Goal: Task Accomplishment & Management: Complete application form

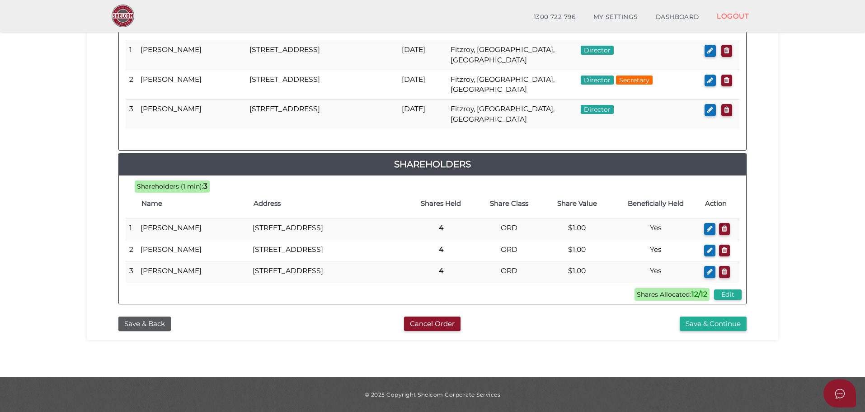
scroll to position [507, 0]
click at [157, 319] on button "Save & Back" at bounding box center [144, 323] width 52 height 15
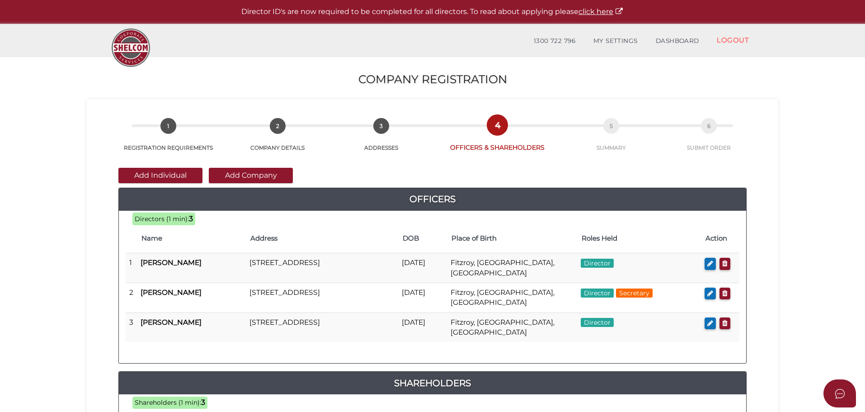
click at [175, 168] on button "Add Individual" at bounding box center [160, 175] width 84 height 15
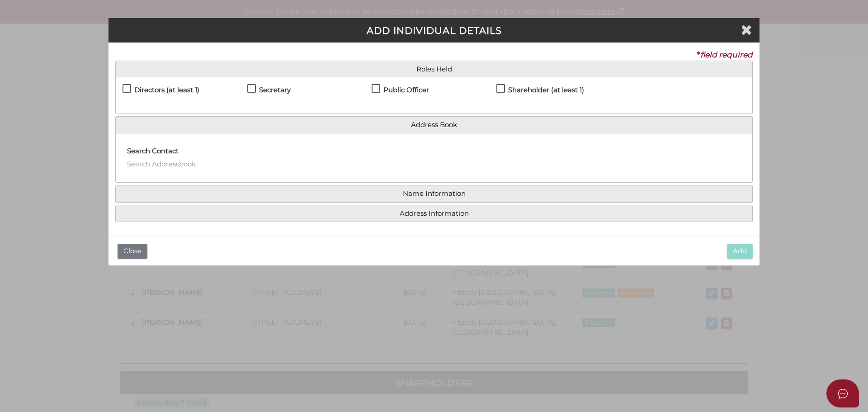
click at [171, 175] on div "Search Contact" at bounding box center [275, 158] width 318 height 35
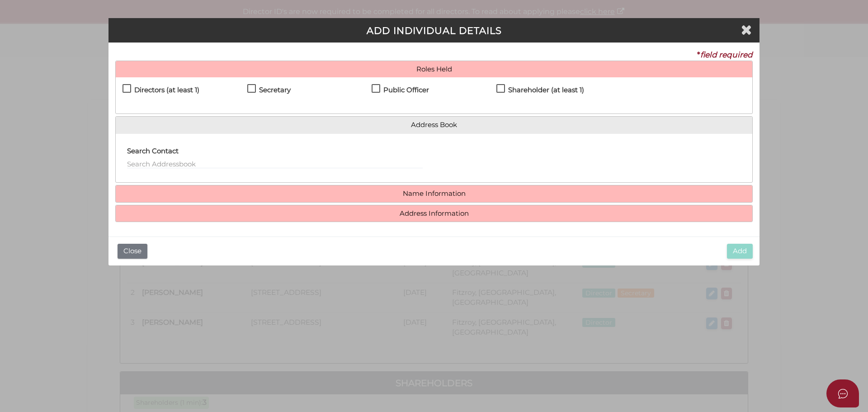
click at [377, 86] on label "Public Officer" at bounding box center [400, 91] width 57 height 11
checkbox input "true"
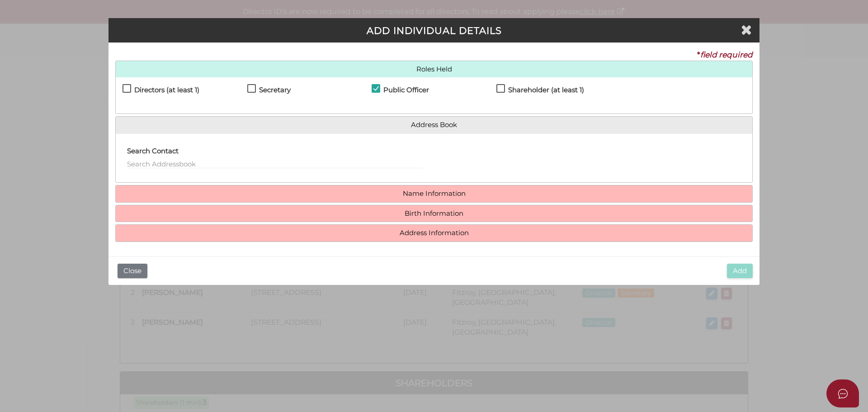
drag, startPoint x: 437, startPoint y: 198, endPoint x: 198, endPoint y: 177, distance: 240.4
click at [437, 198] on h4 "Name Information" at bounding box center [434, 193] width 636 height 17
click at [458, 187] on h4 "Name Information" at bounding box center [434, 193] width 636 height 17
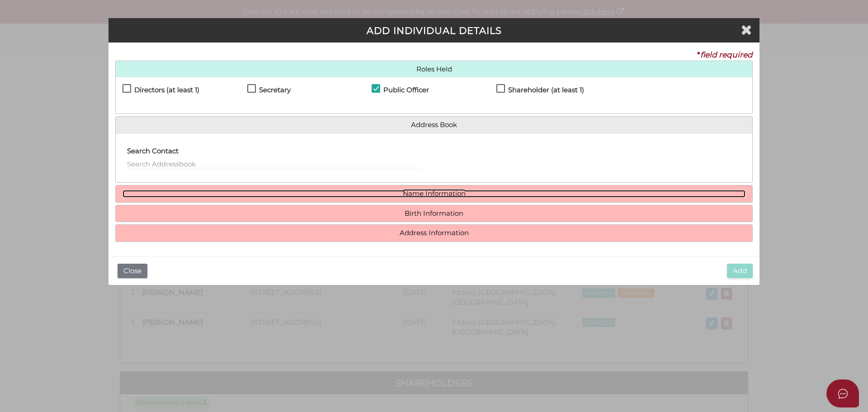
click at [434, 193] on link "Name Information" at bounding box center [434, 194] width 623 height 8
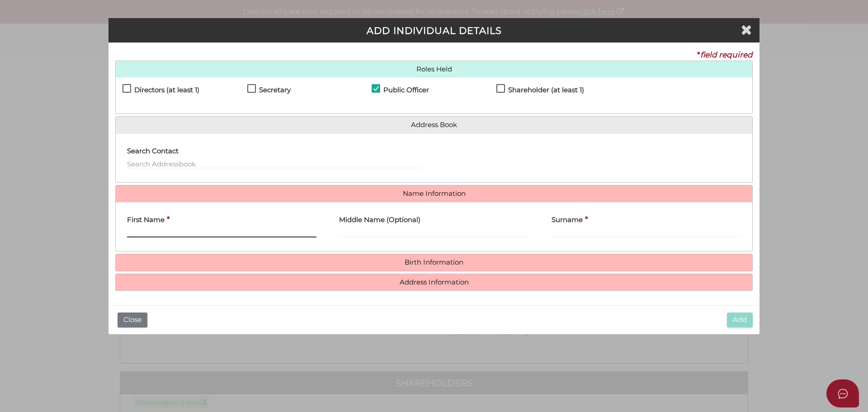
click at [155, 228] on input "First Name" at bounding box center [221, 232] width 189 height 10
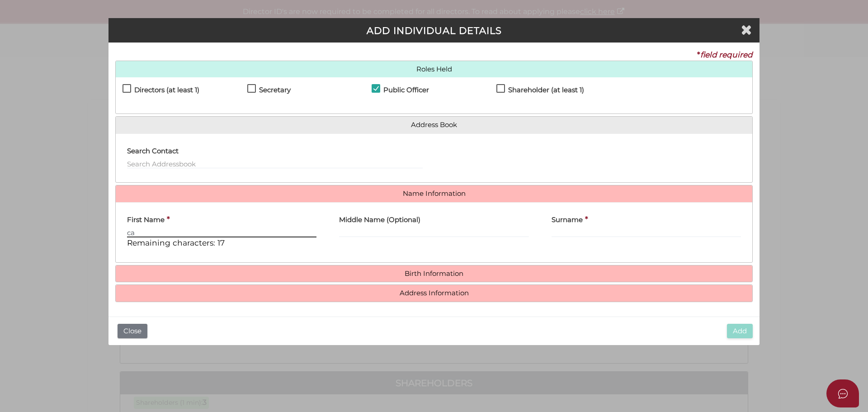
type input "c"
type input "CAMPBELL"
click at [410, 228] on input "Middle Name (Optional)" at bounding box center [433, 232] width 189 height 10
type input "DAVID"
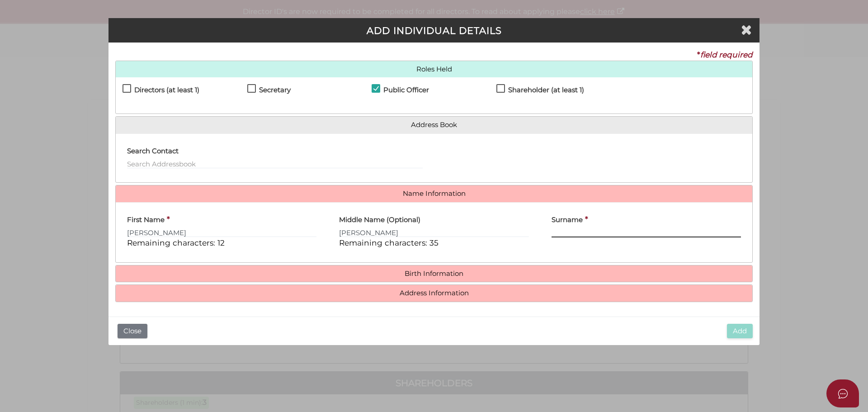
click at [604, 227] on input "Surname" at bounding box center [646, 232] width 189 height 10
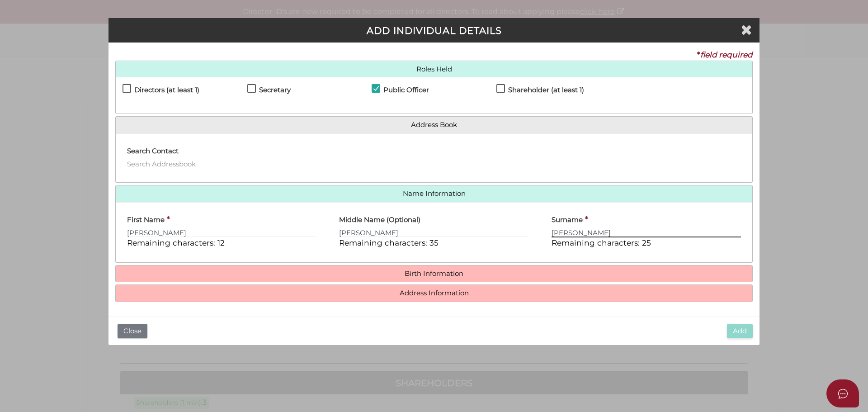
type input "COOKE"
drag, startPoint x: 486, startPoint y: 282, endPoint x: 446, endPoint y: 278, distance: 40.4
click at [486, 282] on h4 "Birth Information" at bounding box center [434, 273] width 636 height 17
click at [446, 278] on h4 "Birth Information" at bounding box center [434, 273] width 636 height 17
drag, startPoint x: 446, startPoint y: 278, endPoint x: 414, endPoint y: 268, distance: 33.6
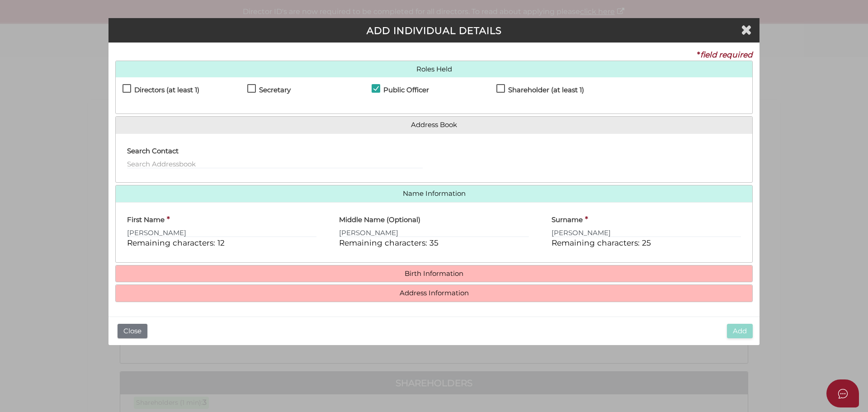
click at [446, 278] on h4 "Birth Information" at bounding box center [434, 273] width 636 height 17
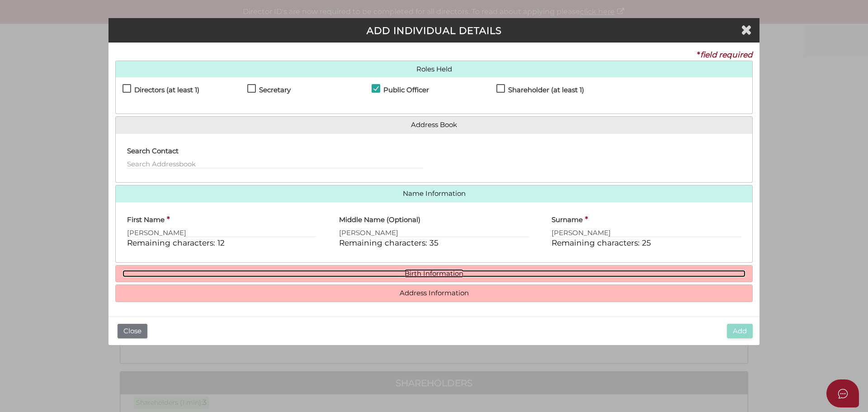
click at [419, 270] on link "Birth Information" at bounding box center [434, 274] width 623 height 8
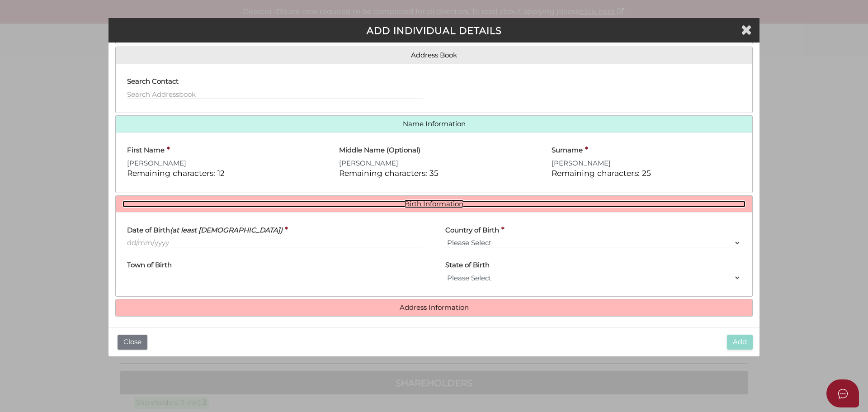
scroll to position [73, 0]
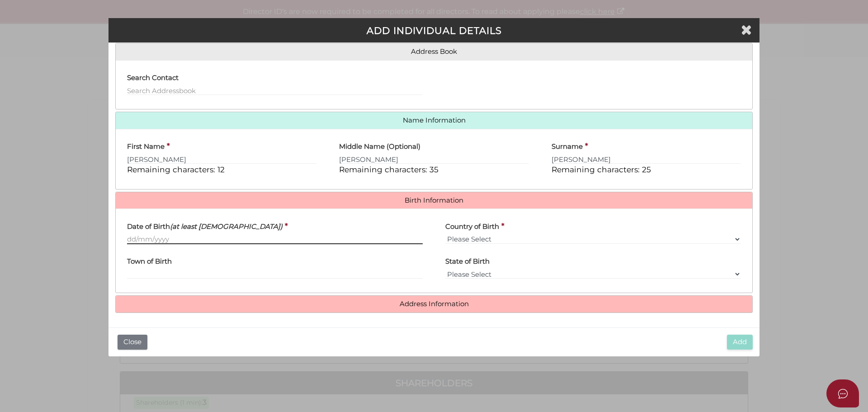
click at [157, 238] on input "Date of Birth (at least 18 years old)" at bounding box center [275, 239] width 296 height 10
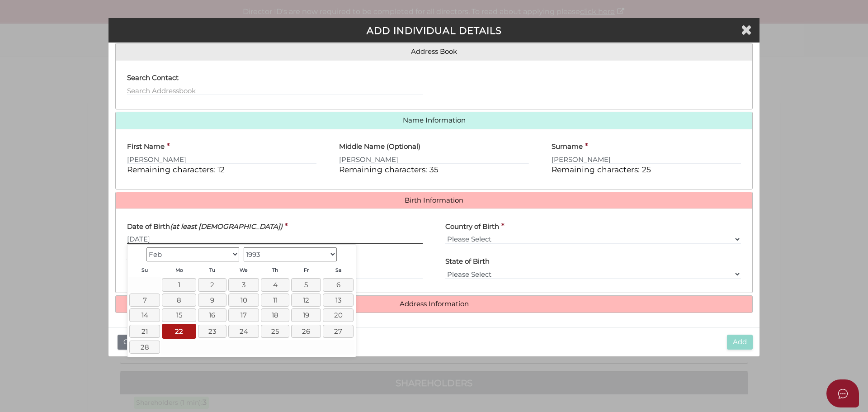
type input "22/02/1993"
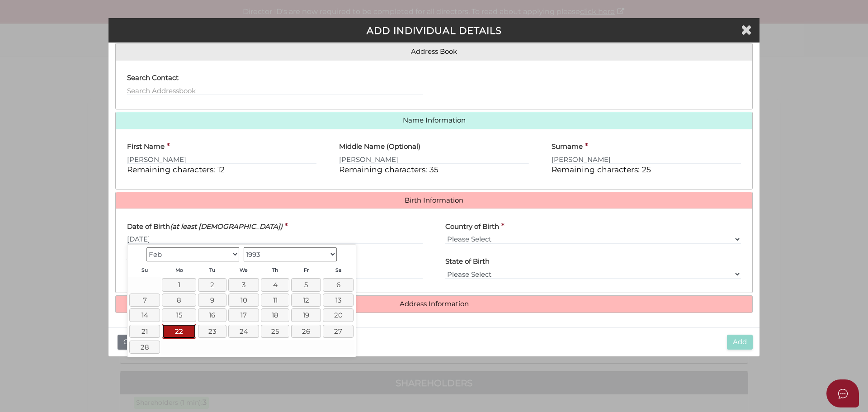
click at [186, 334] on link "22" at bounding box center [179, 331] width 34 height 15
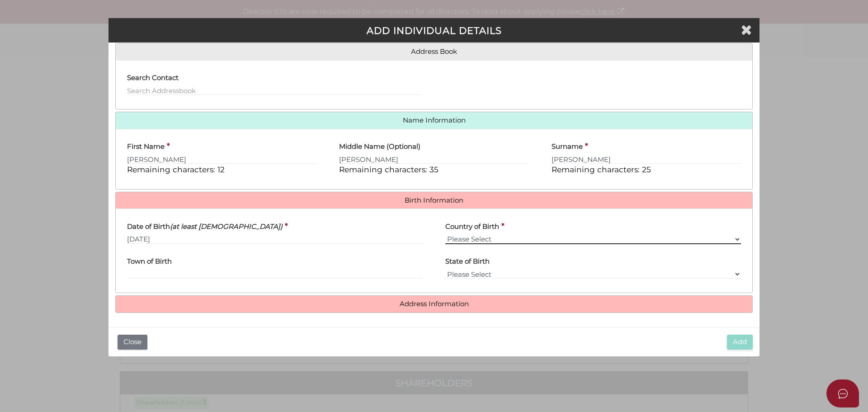
click at [484, 237] on select "Please Select v Australia Afghanistan Albania Algeria American Samoa Andorra An…" at bounding box center [593, 239] width 296 height 10
select select "Australia"
click at [445, 234] on select "Please Select v Australia Afghanistan Albania Algeria American Samoa Andorra An…" at bounding box center [593, 239] width 296 height 10
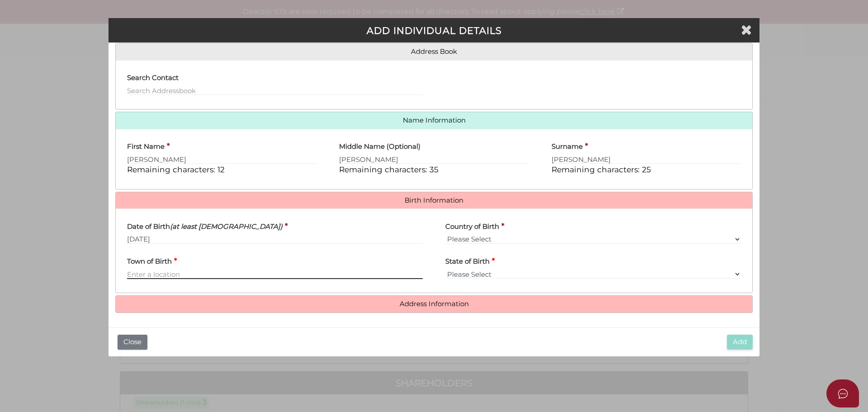
click at [194, 271] on input "Town of Birth" at bounding box center [275, 274] width 296 height 10
type input "East Melbourne"
select select "VIC"
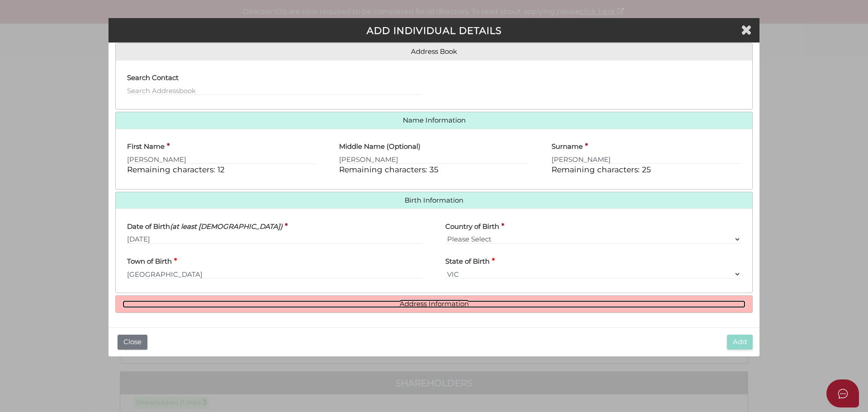
click at [418, 300] on link "Address Information" at bounding box center [434, 304] width 623 height 8
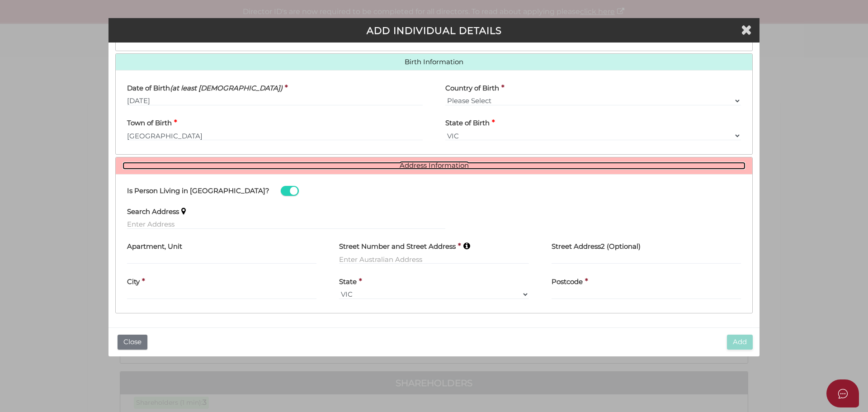
scroll to position [212, 0]
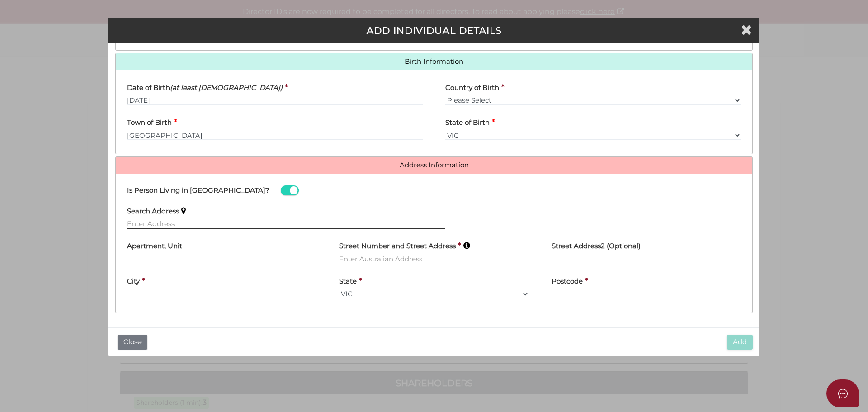
click at [154, 222] on input "text" at bounding box center [286, 224] width 318 height 10
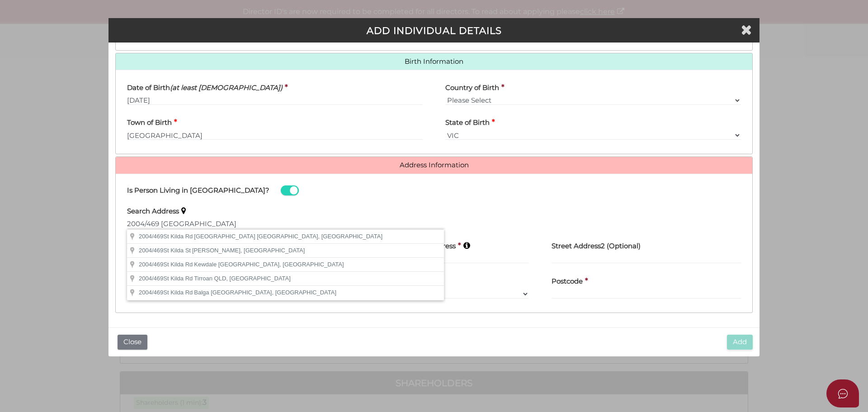
type input "2004/469 St Kilda Rd, Melbourne VIC, Australia"
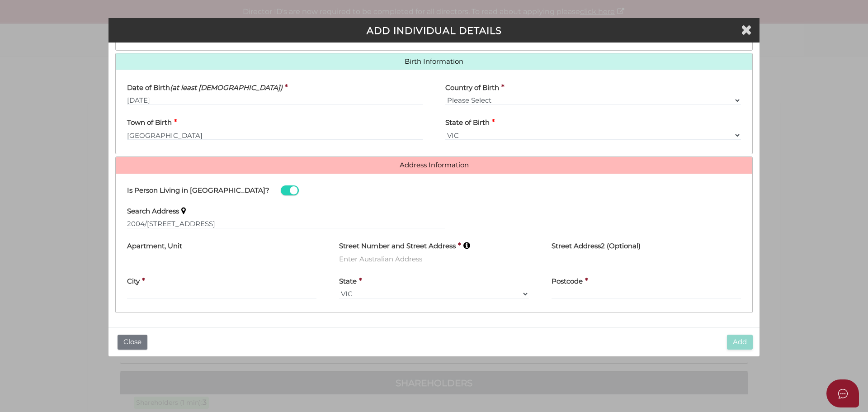
type input "2004"
type input "469 Saint Kilda Road"
type input "Melbourne"
select select "VIC"
type input "3004"
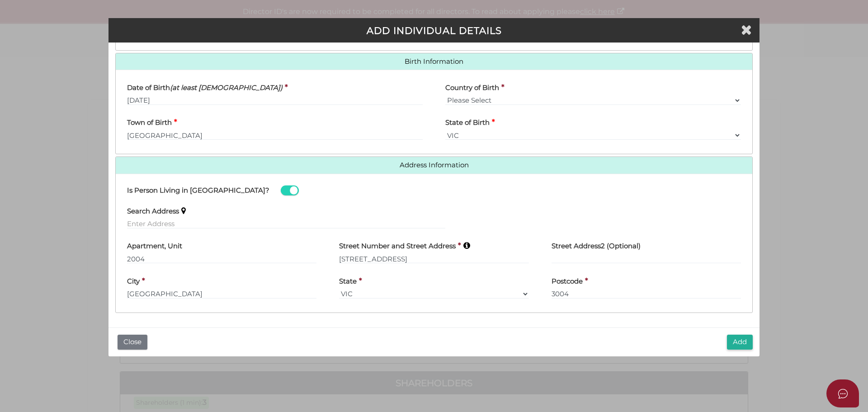
click at [735, 341] on button "Add" at bounding box center [740, 342] width 26 height 15
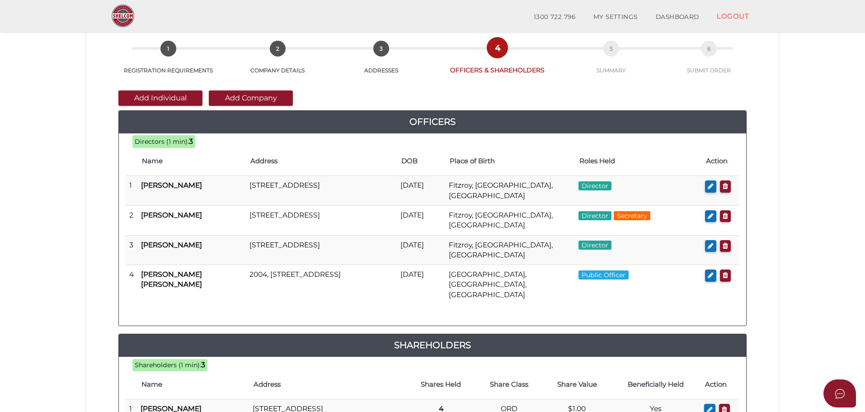
scroll to position [90, 0]
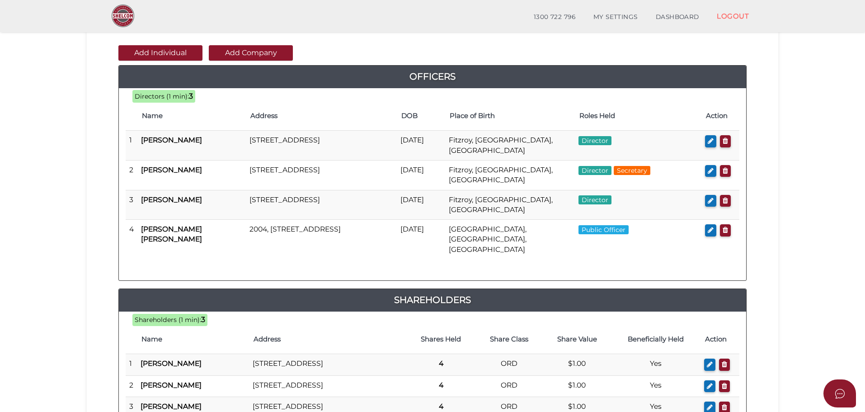
click at [712, 143] on icon "button" at bounding box center [711, 140] width 6 height 7
checkbox input "true"
type input "36665593717939"
type input "Jett"
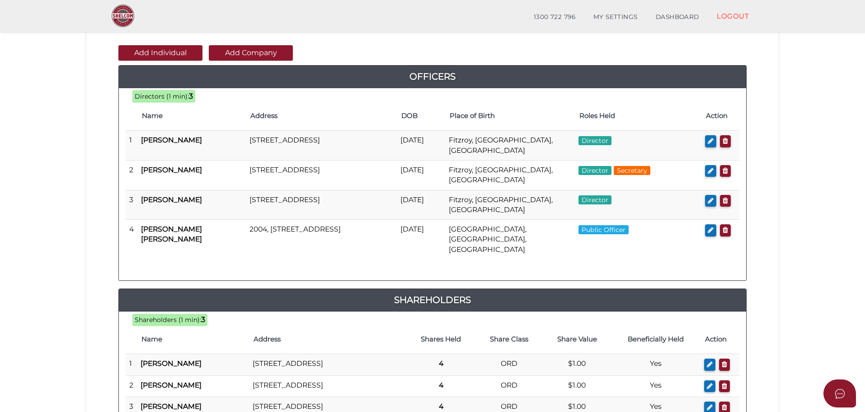
type input "Austin"
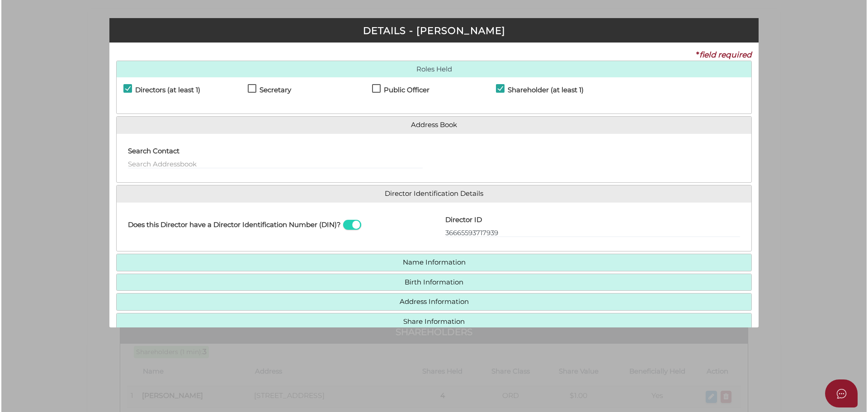
scroll to position [0, 0]
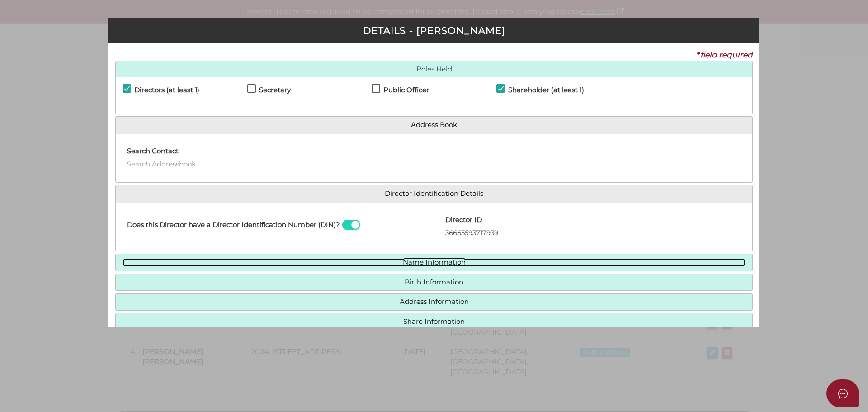
click at [411, 265] on link "Name Information" at bounding box center [434, 263] width 623 height 8
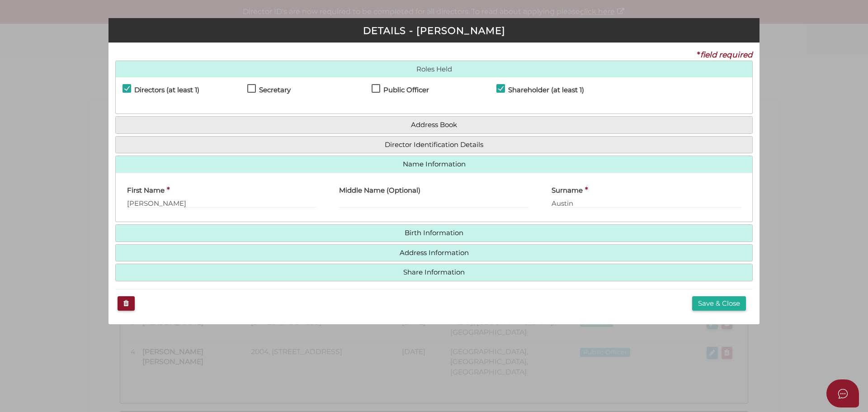
click at [415, 245] on h4 "Address Information" at bounding box center [434, 253] width 636 height 17
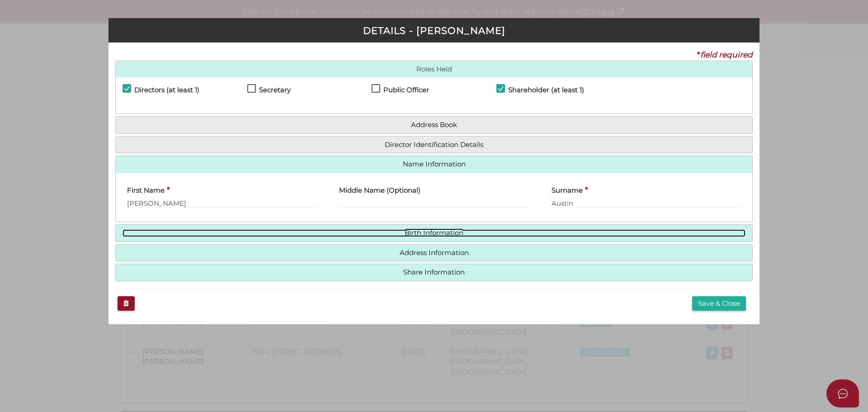
click at [414, 235] on link "Birth Information" at bounding box center [434, 233] width 623 height 8
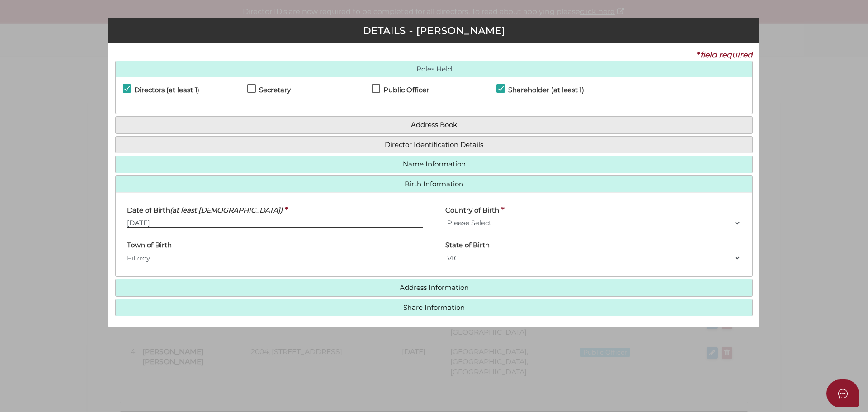
click at [171, 219] on input "10/07/2000" at bounding box center [275, 223] width 296 height 10
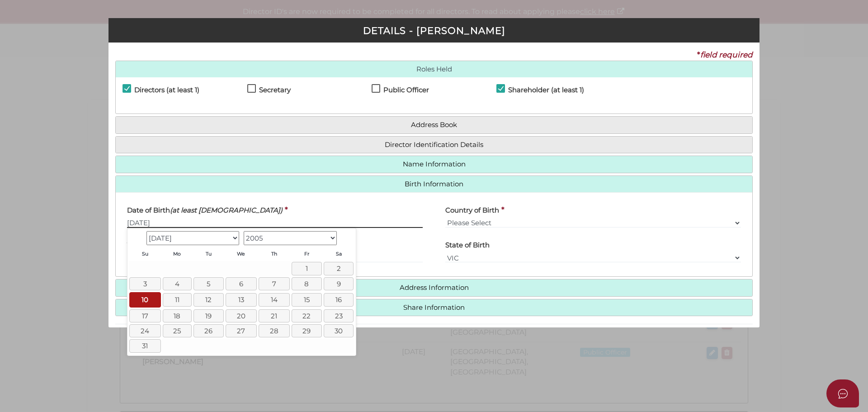
type input "[DATE]"
click at [154, 298] on link "10" at bounding box center [144, 299] width 31 height 15
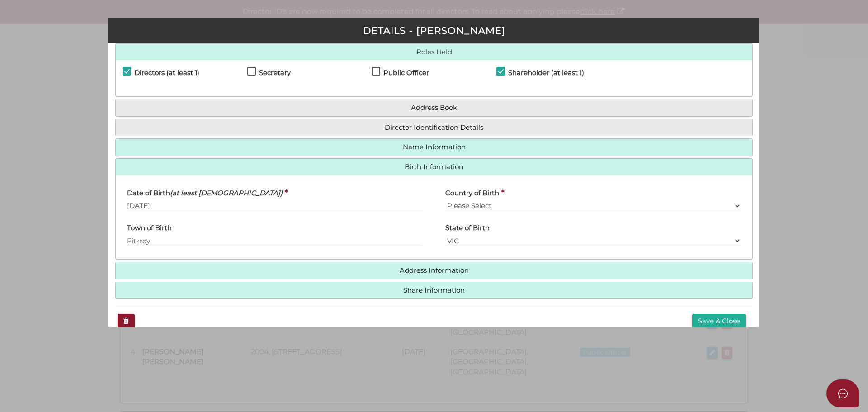
scroll to position [32, 0]
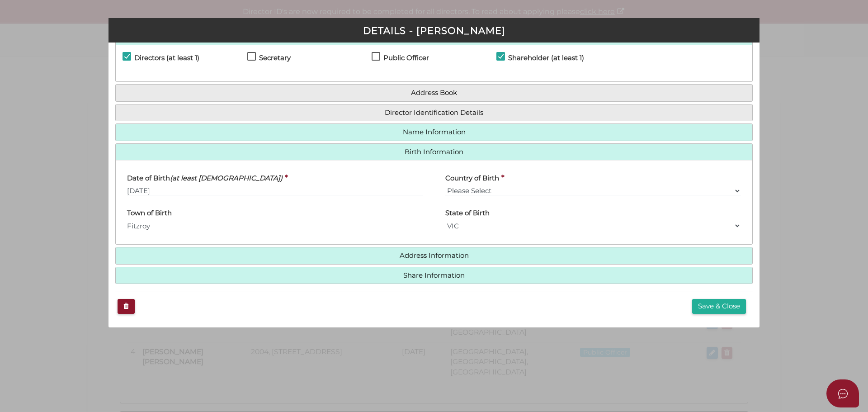
click at [727, 305] on button "Save & Close" at bounding box center [719, 306] width 54 height 15
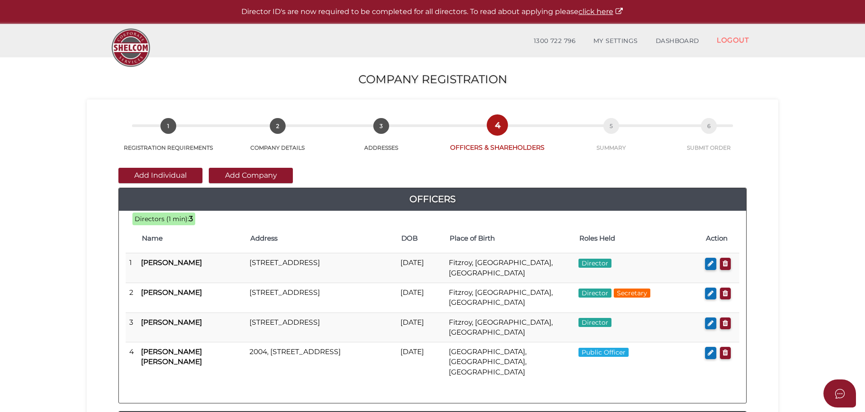
click at [307, 358] on td "2004, 469 Saint Kilda Road, Melbourne, VIC, 3004, Australia" at bounding box center [321, 361] width 151 height 39
click at [713, 354] on icon "button" at bounding box center [711, 352] width 6 height 7
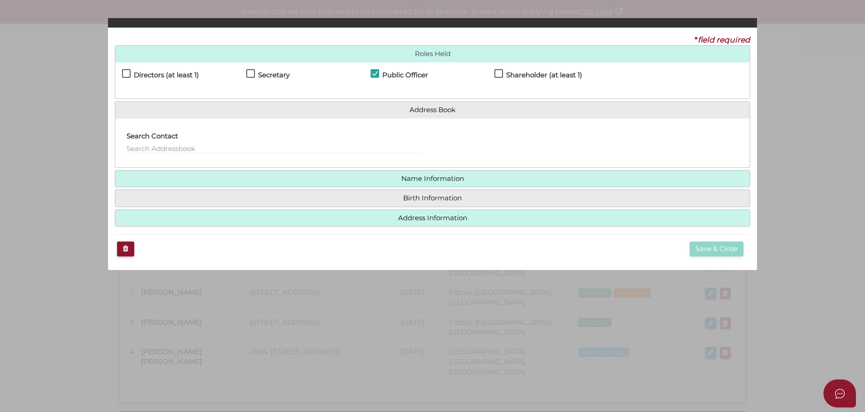
checkbox input "true"
type input "2004"
type input "469 Saint Kilda Road"
type input "Melbourne"
type input "3004"
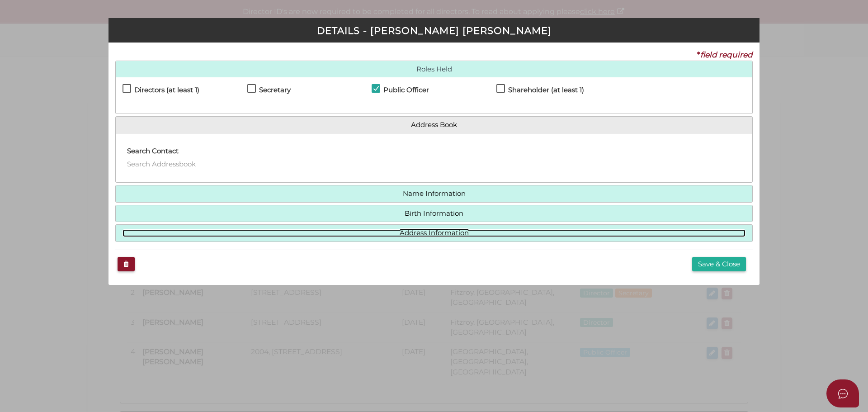
click at [346, 235] on link "Address Information" at bounding box center [434, 233] width 623 height 8
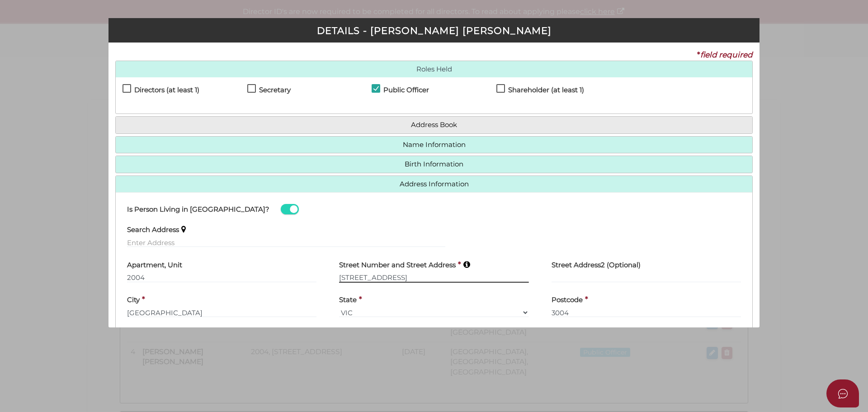
click at [365, 278] on input "469 Saint Kilda Road" at bounding box center [433, 278] width 189 height 10
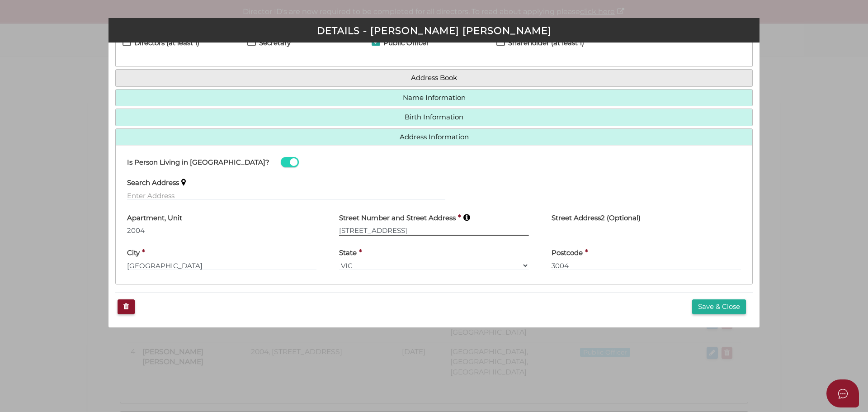
scroll to position [47, 0]
type input "469 St Kilda Road"
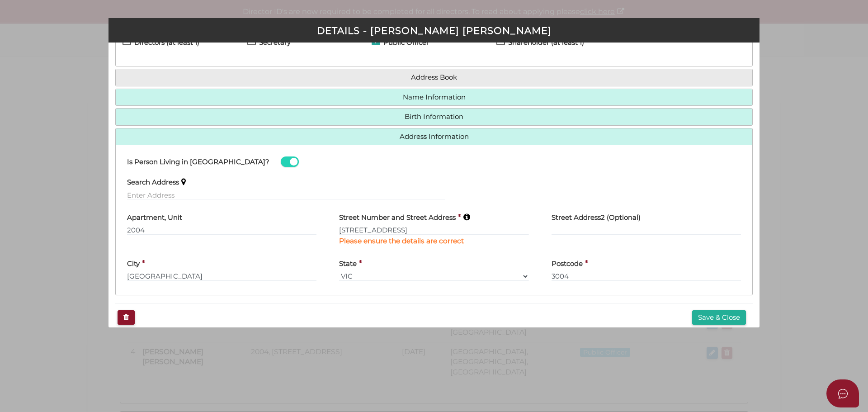
click at [733, 304] on div "Save & Close" at bounding box center [433, 317] width 637 height 29
click at [705, 315] on button "Save & Close" at bounding box center [719, 317] width 54 height 15
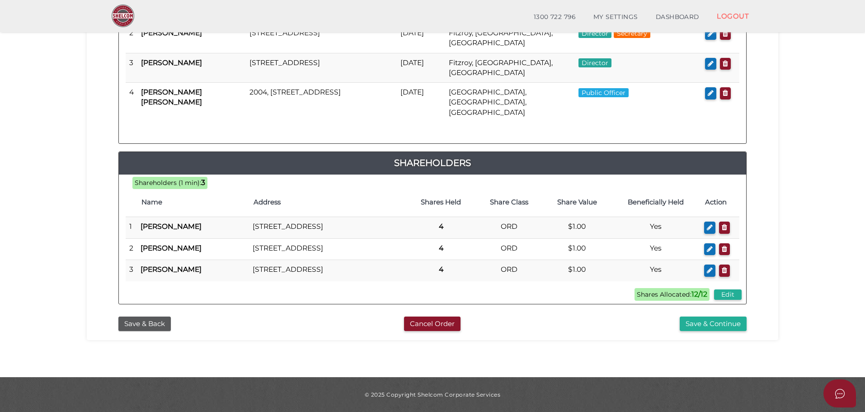
scroll to position [242, 0]
click at [698, 324] on button "Save & Continue" at bounding box center [713, 323] width 67 height 15
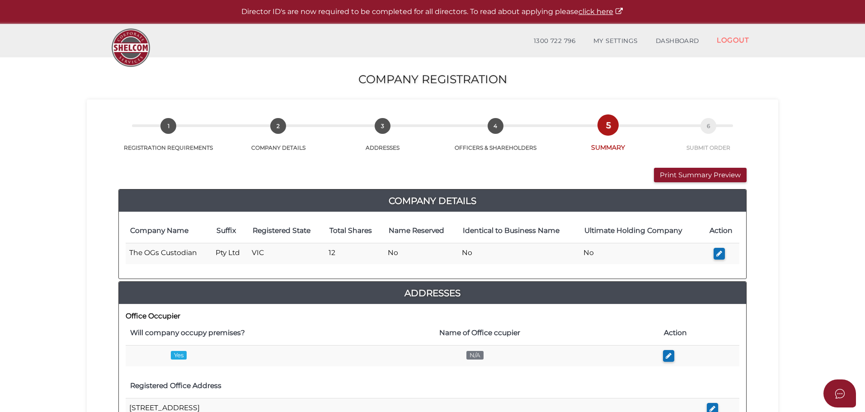
click at [665, 175] on button "Print Summary Preview" at bounding box center [700, 175] width 93 height 15
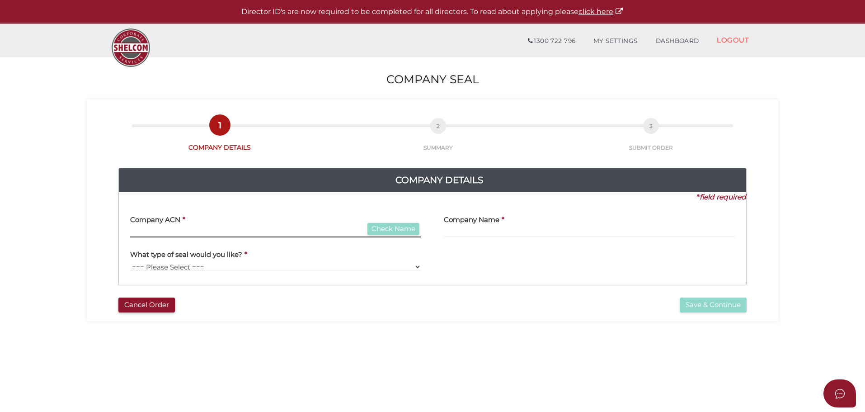
click at [233, 236] on input "text" at bounding box center [275, 232] width 291 height 10
paste input "6601709"
click at [495, 238] on div "Company Name *" at bounding box center [590, 226] width 314 height 35
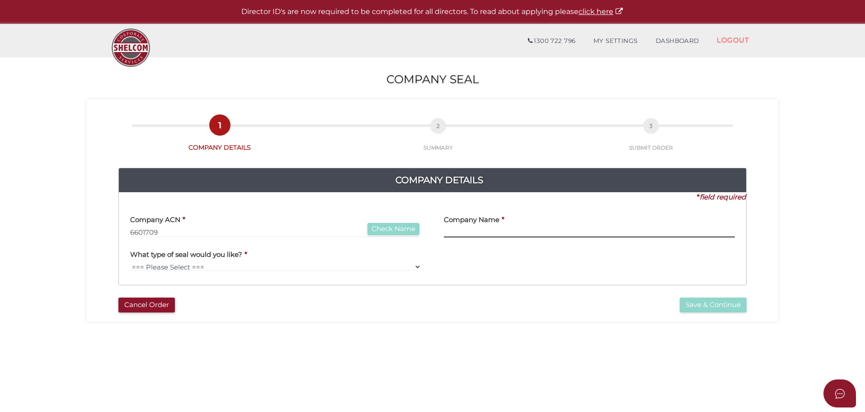
click at [486, 228] on input "text" at bounding box center [589, 232] width 291 height 10
click at [491, 263] on div at bounding box center [590, 261] width 314 height 34
click at [397, 222] on div "Company ACN * 6601709 Check Name Please enter 9 digit ACN." at bounding box center [275, 223] width 291 height 28
click at [182, 231] on input "6601709" at bounding box center [275, 232] width 291 height 10
drag, startPoint x: 184, startPoint y: 233, endPoint x: 124, endPoint y: 229, distance: 59.8
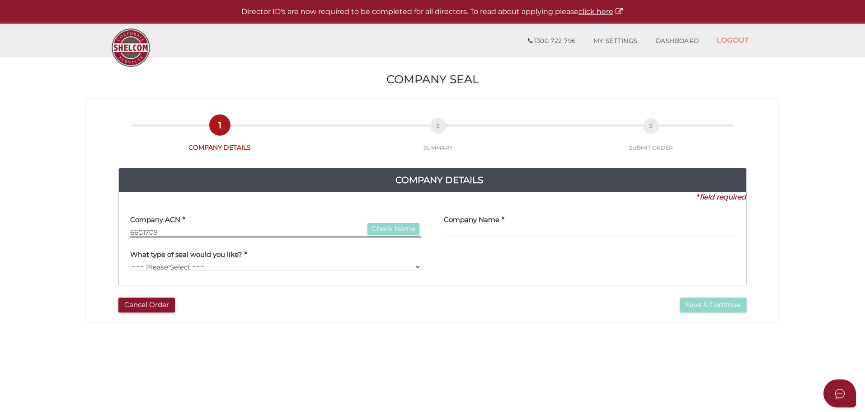
click at [124, 229] on div "Company ACN * 6601709 Check Name Please enter 9 digit ACN." at bounding box center [276, 226] width 314 height 35
paste input "1507905"
type input "150790588"
click at [405, 231] on button "Check Name" at bounding box center [394, 229] width 52 height 12
type input "PETER ANDERSON FAMILY SUPERANNUATION PTY. LTD."
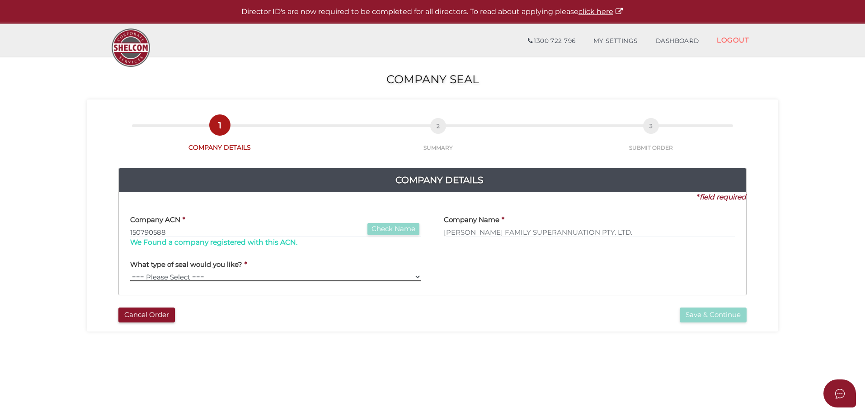
click at [191, 275] on select "=== Please Select === Fold Seal" at bounding box center [275, 276] width 291 height 9
select select "Fold Seal"
click at [130, 272] on select "=== Please Select === Fold Seal" at bounding box center [275, 276] width 291 height 9
click at [696, 311] on button "Save & Continue" at bounding box center [713, 314] width 67 height 15
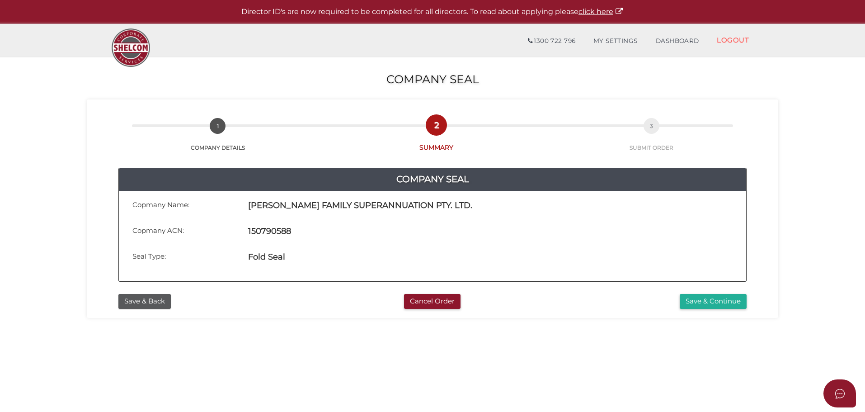
click at [712, 303] on button "Save & Continue" at bounding box center [713, 301] width 67 height 15
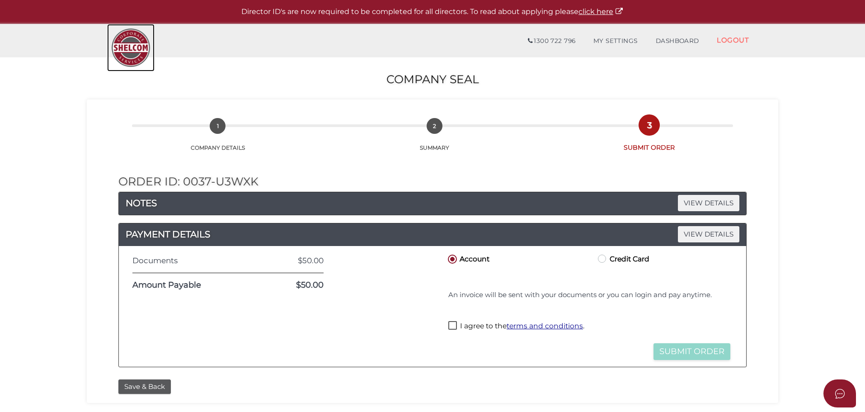
click at [121, 45] on img at bounding box center [130, 47] width 47 height 47
